Goal: Task Accomplishment & Management: Use online tool/utility

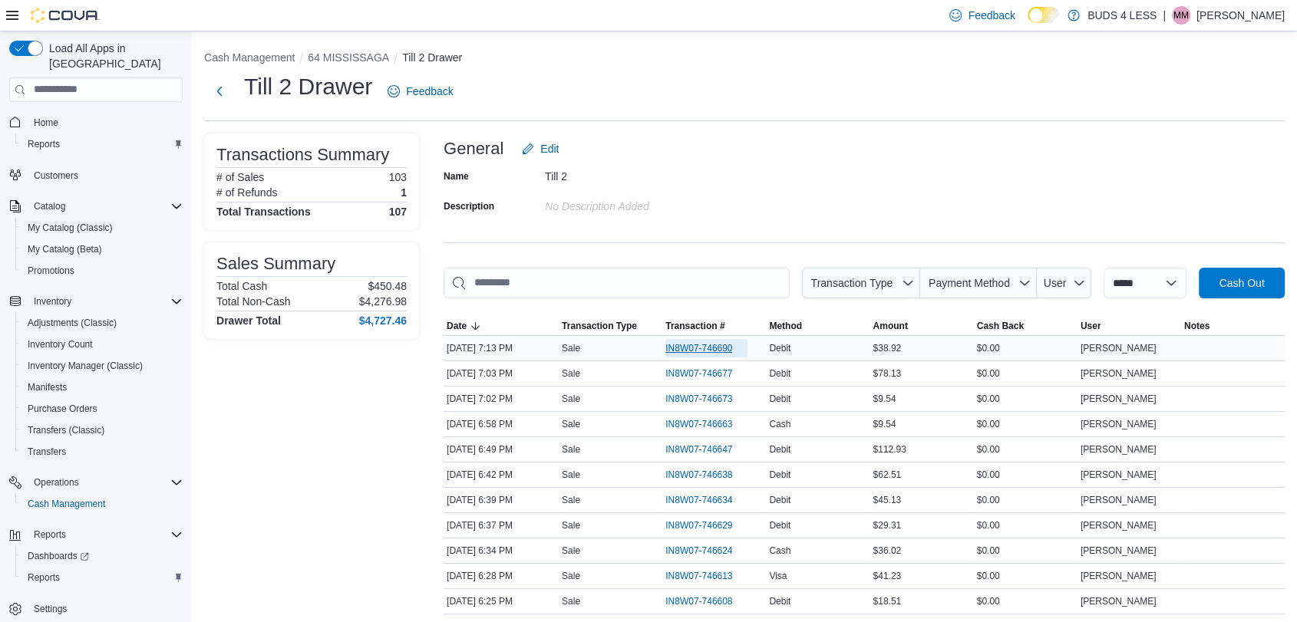
click at [718, 345] on span "IN8W07-746690" at bounding box center [698, 348] width 67 height 12
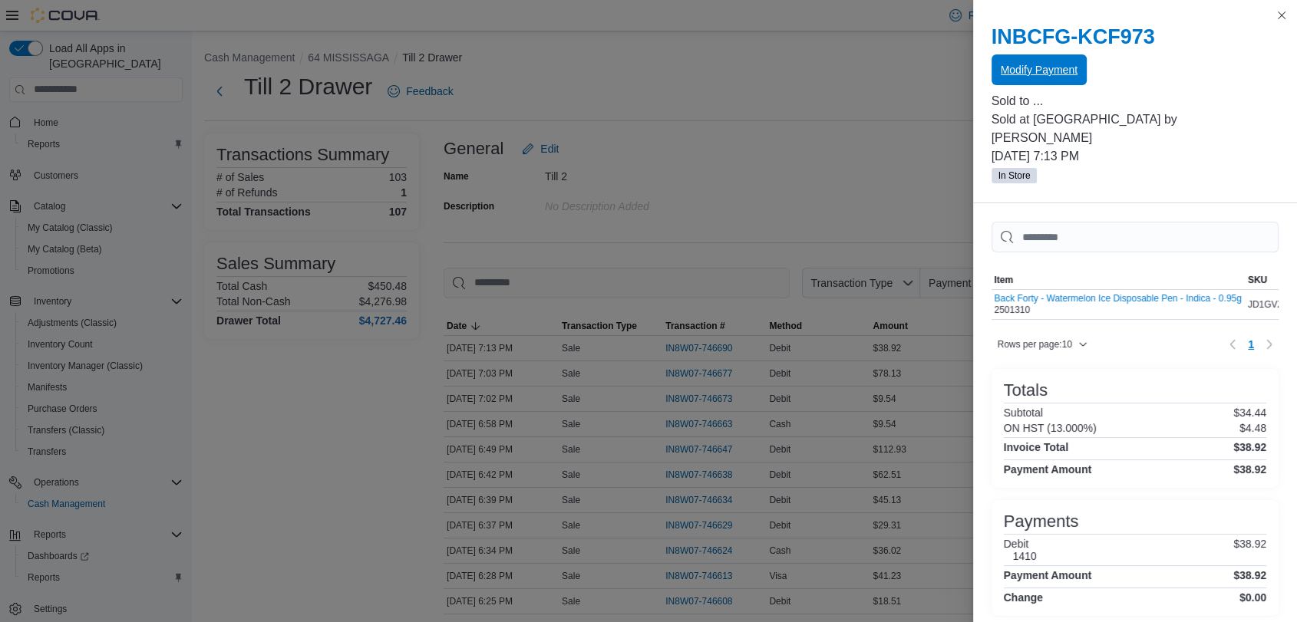
click at [1048, 69] on span "Modify Payment" at bounding box center [1039, 69] width 77 height 15
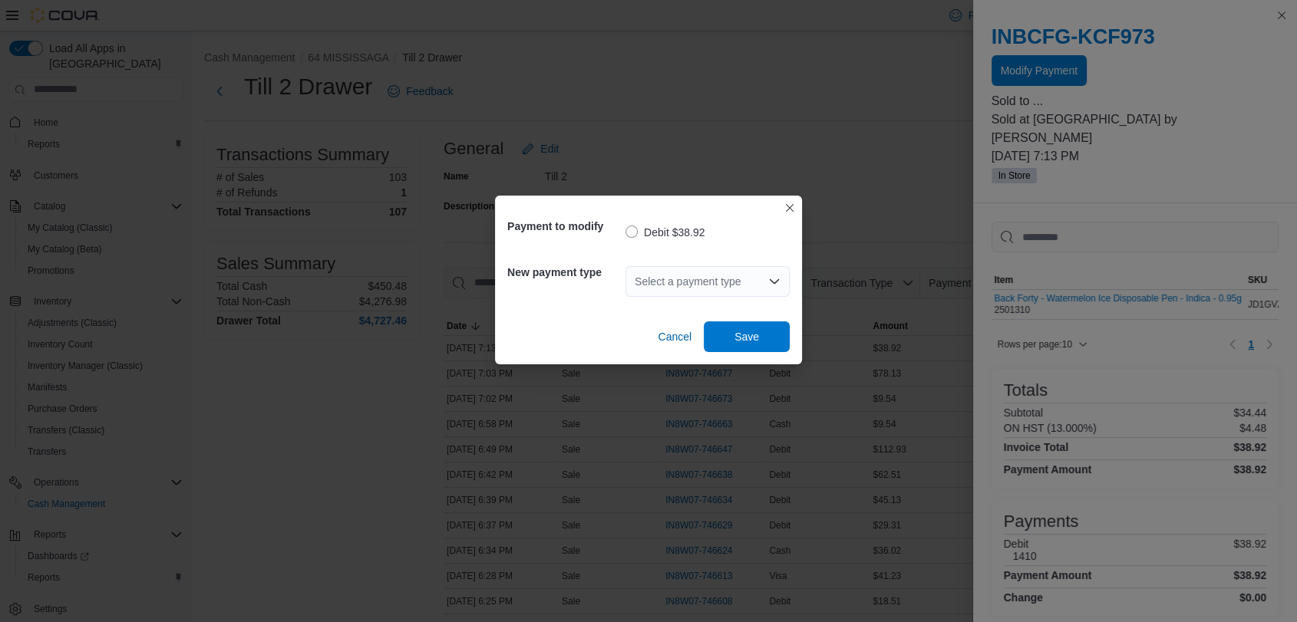
click at [676, 277] on div "Select a payment type" at bounding box center [707, 281] width 164 height 31
click at [670, 274] on div "Select a payment type Combo box. Selected. Combo box input. Select a payment ty…" at bounding box center [707, 281] width 164 height 31
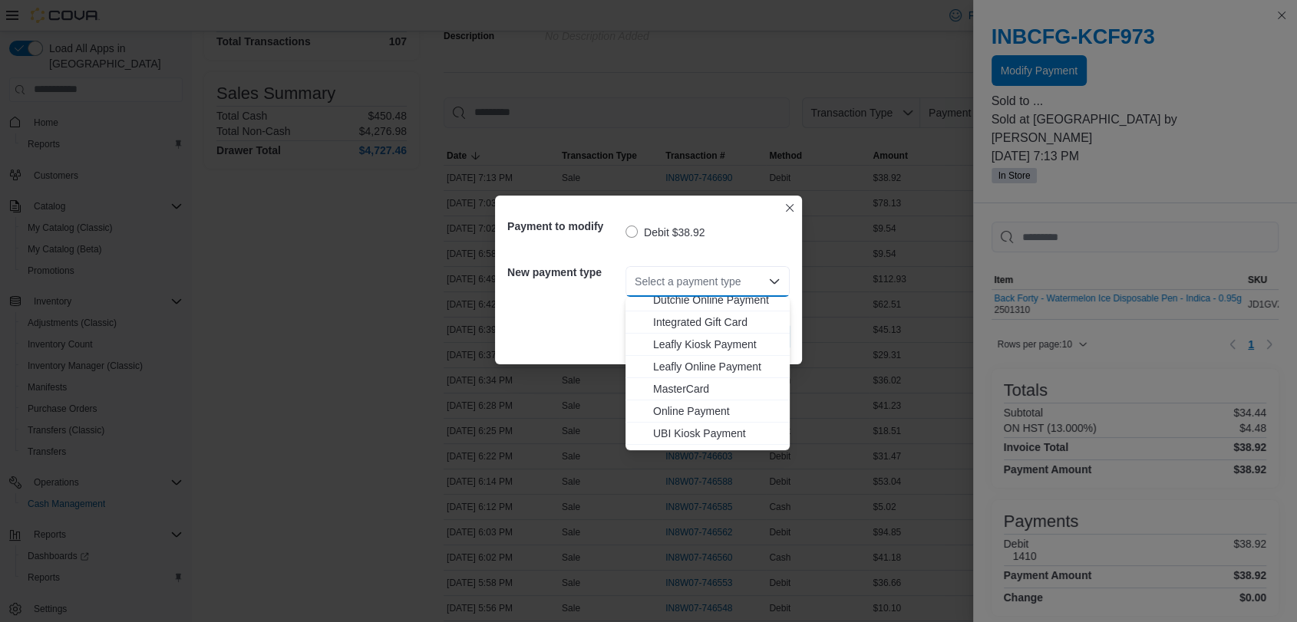
scroll to position [203, 0]
click at [667, 439] on span "Visa" at bounding box center [716, 438] width 127 height 15
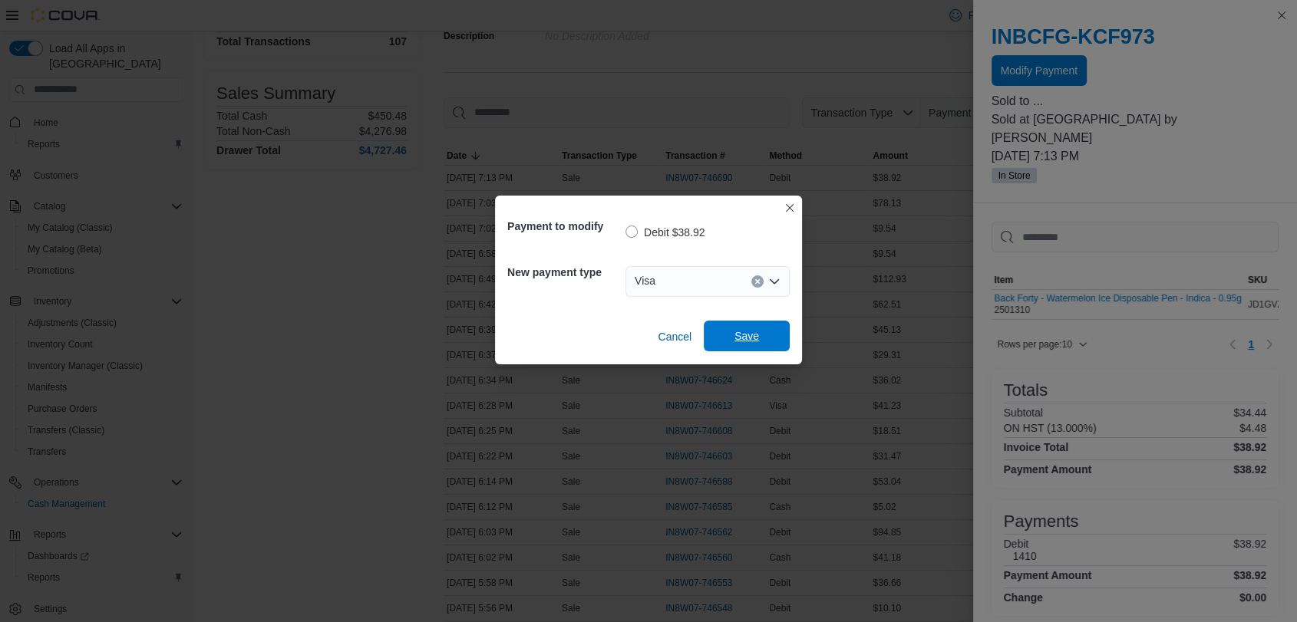
click at [760, 332] on span "Save" at bounding box center [747, 336] width 68 height 31
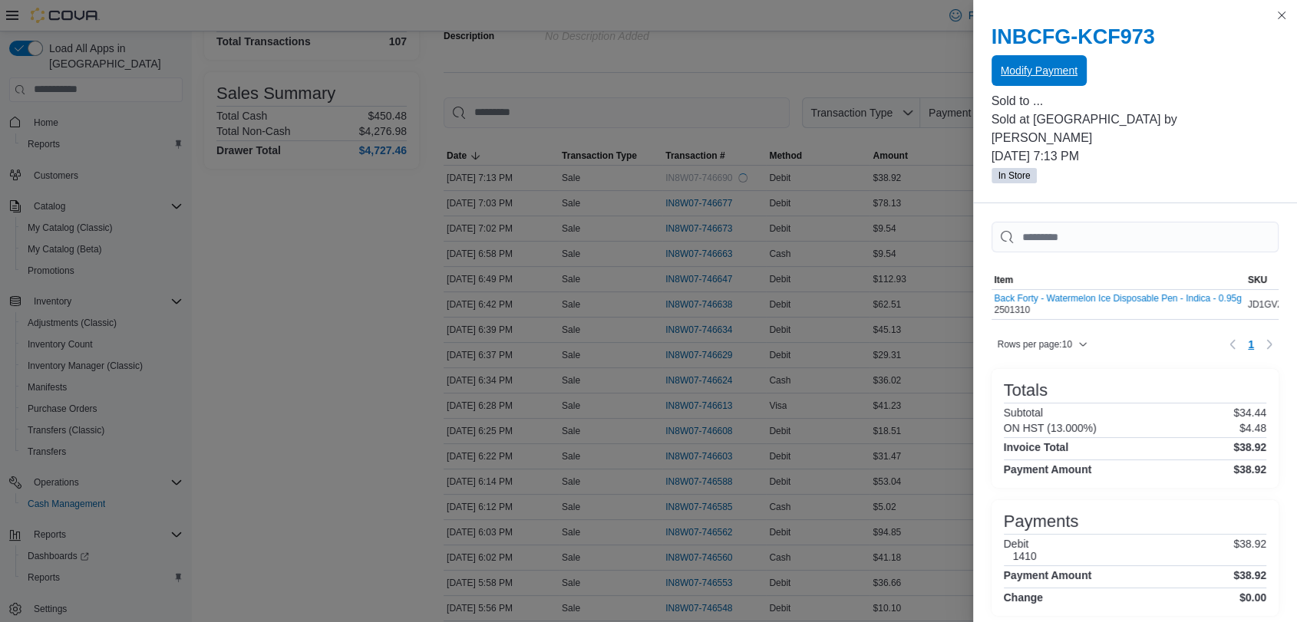
scroll to position [0, 0]
click at [1283, 14] on button "Close this dialog" at bounding box center [1281, 15] width 18 height 18
